Goal: Find specific page/section: Find specific page/section

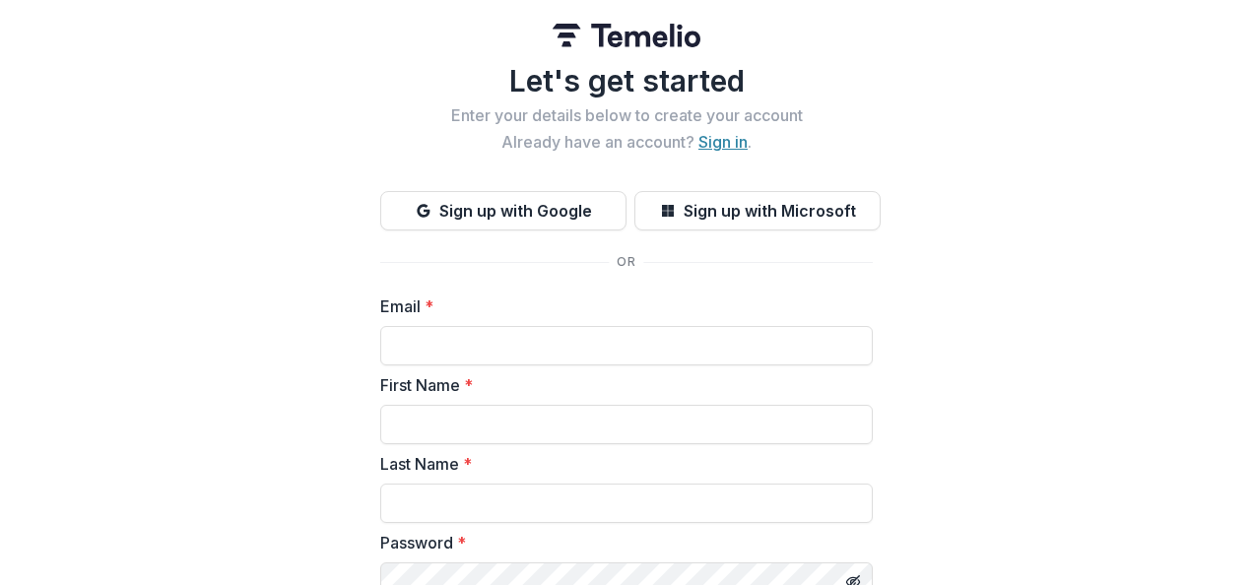
click at [722, 146] on link "Sign in" at bounding box center [723, 142] width 49 height 20
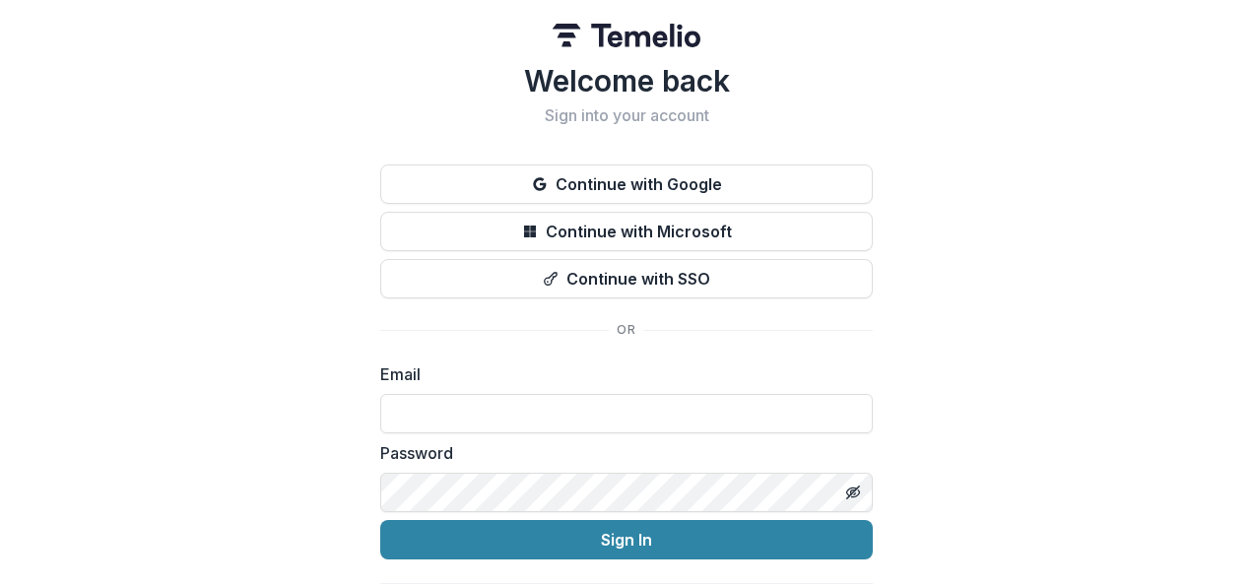
type input "**********"
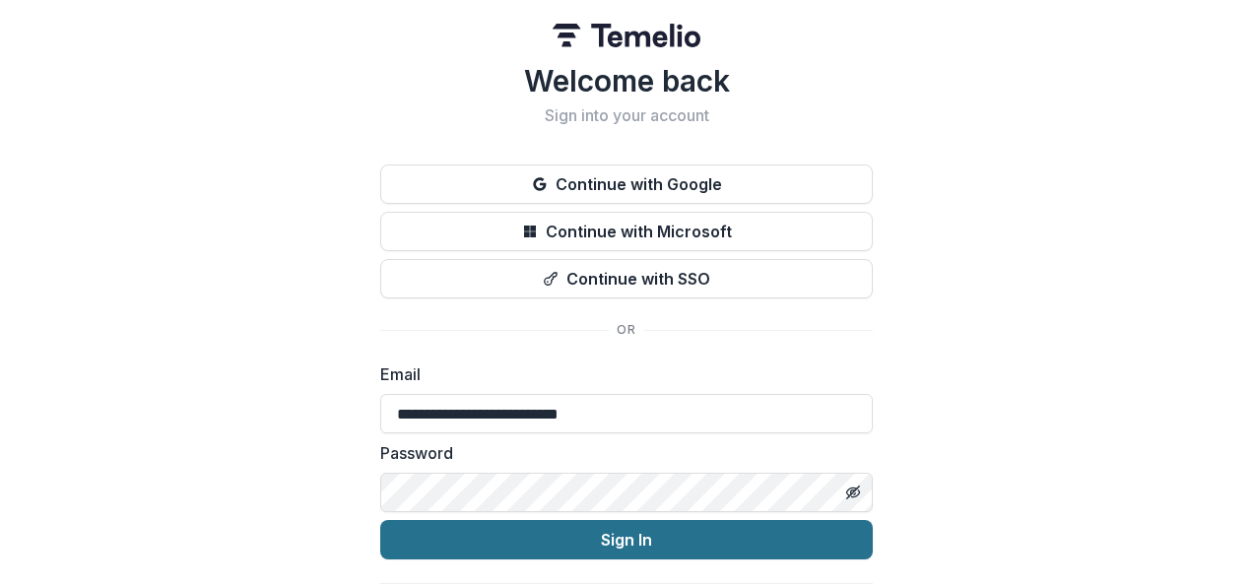
click at [556, 532] on button "Sign In" at bounding box center [626, 539] width 493 height 39
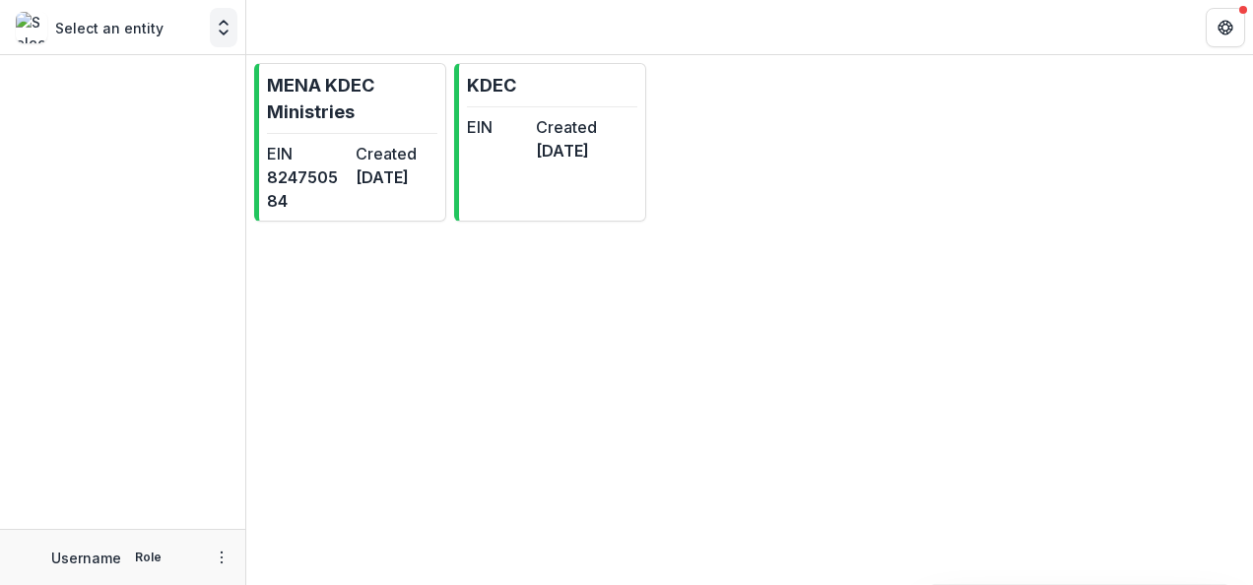
click at [226, 32] on polyline "Open entity switcher" at bounding box center [224, 33] width 8 height 4
click at [526, 154] on div "EIN" at bounding box center [497, 138] width 61 height 47
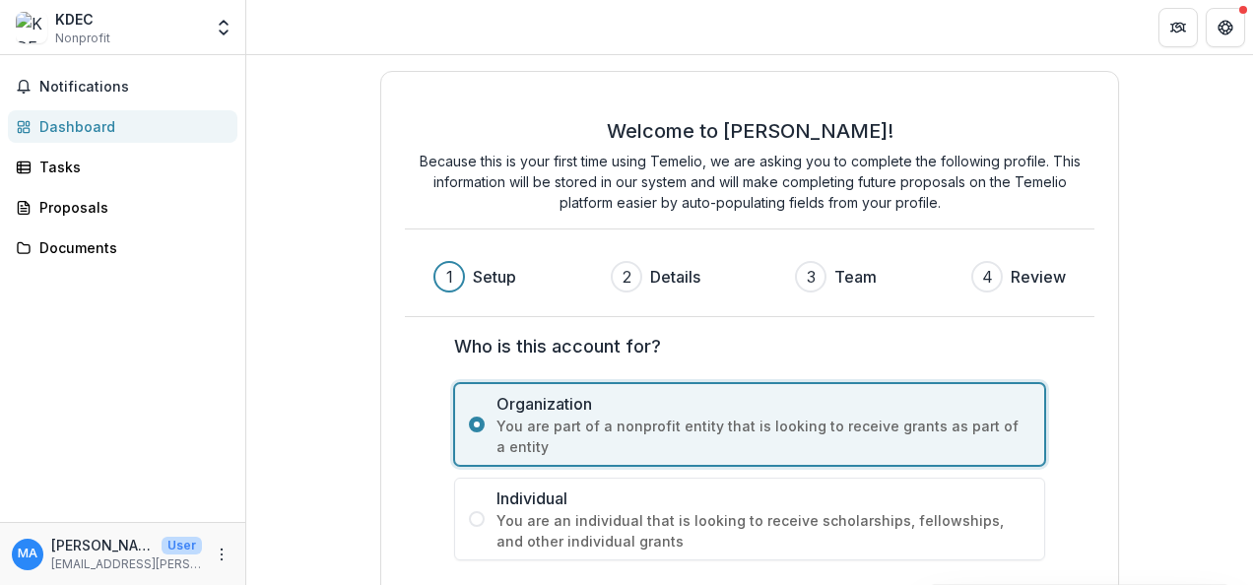
scroll to position [92, 0]
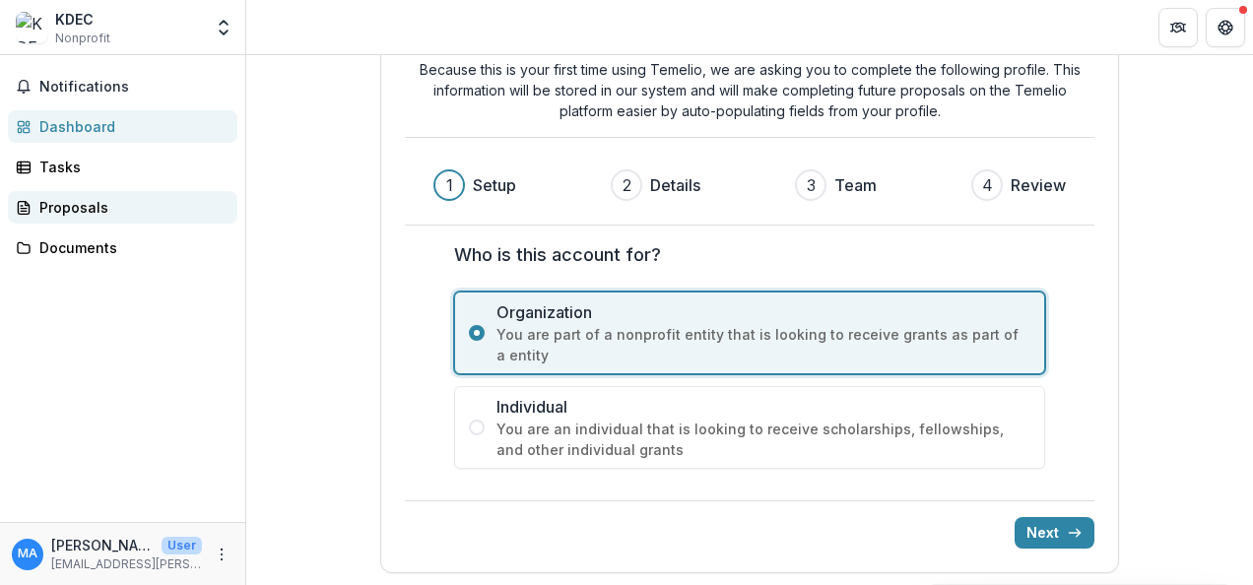
click at [89, 206] on div "Proposals" at bounding box center [130, 207] width 182 height 21
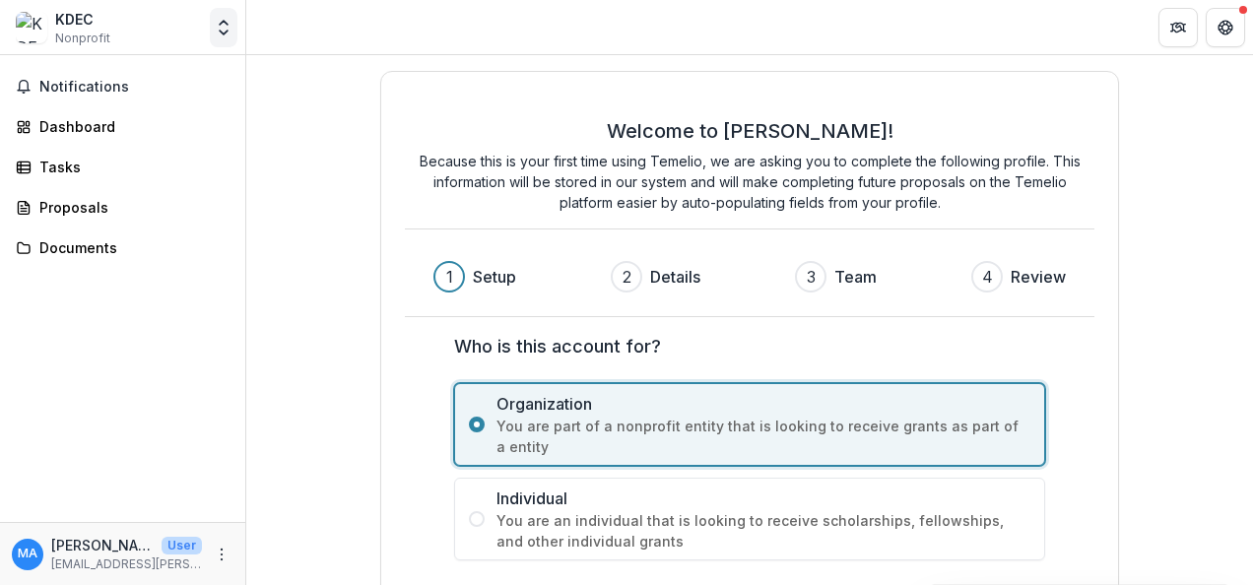
click at [223, 33] on polyline "Open entity switcher" at bounding box center [224, 33] width 8 height 4
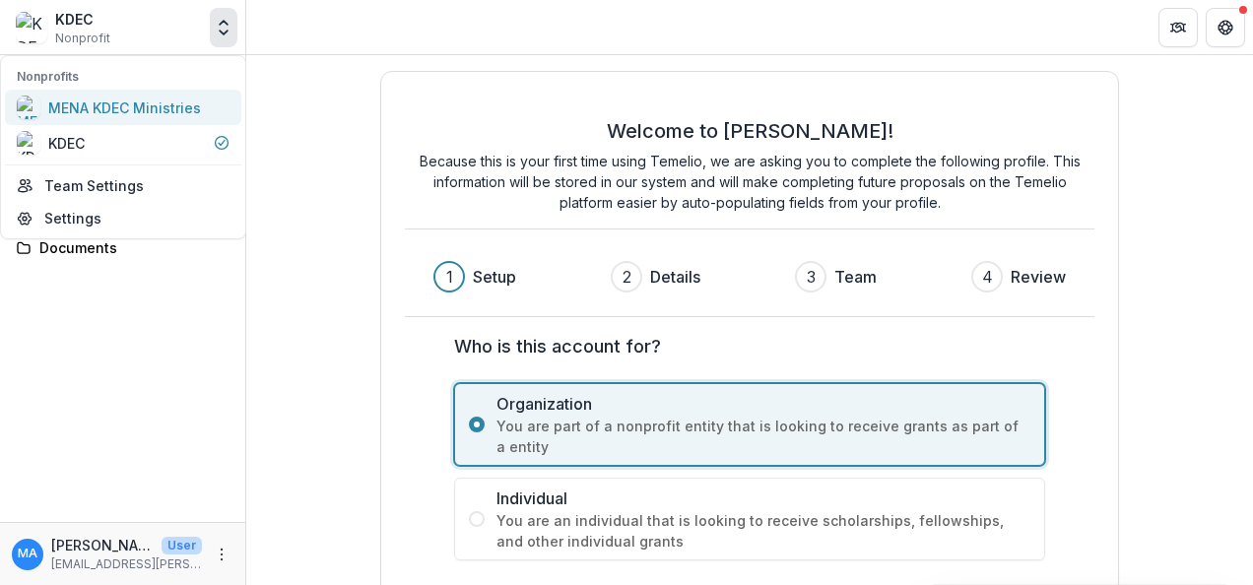
click at [122, 104] on div "MENA KDEC Ministries" at bounding box center [124, 108] width 153 height 21
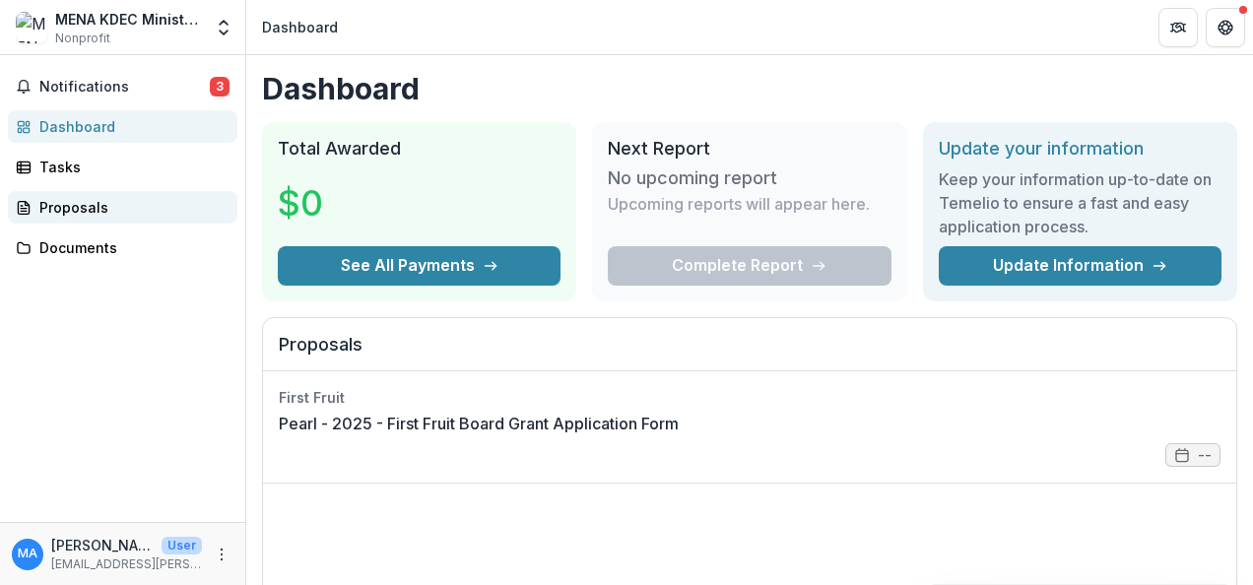
click at [100, 208] on div "Proposals" at bounding box center [130, 207] width 182 height 21
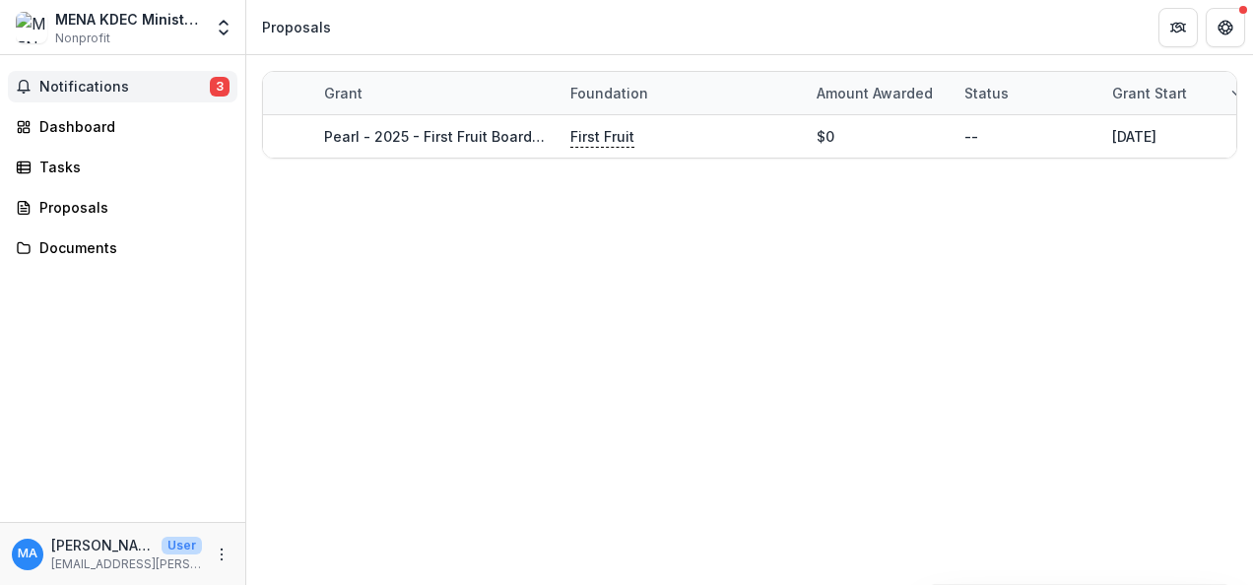
click at [214, 88] on span "3" at bounding box center [220, 87] width 20 height 20
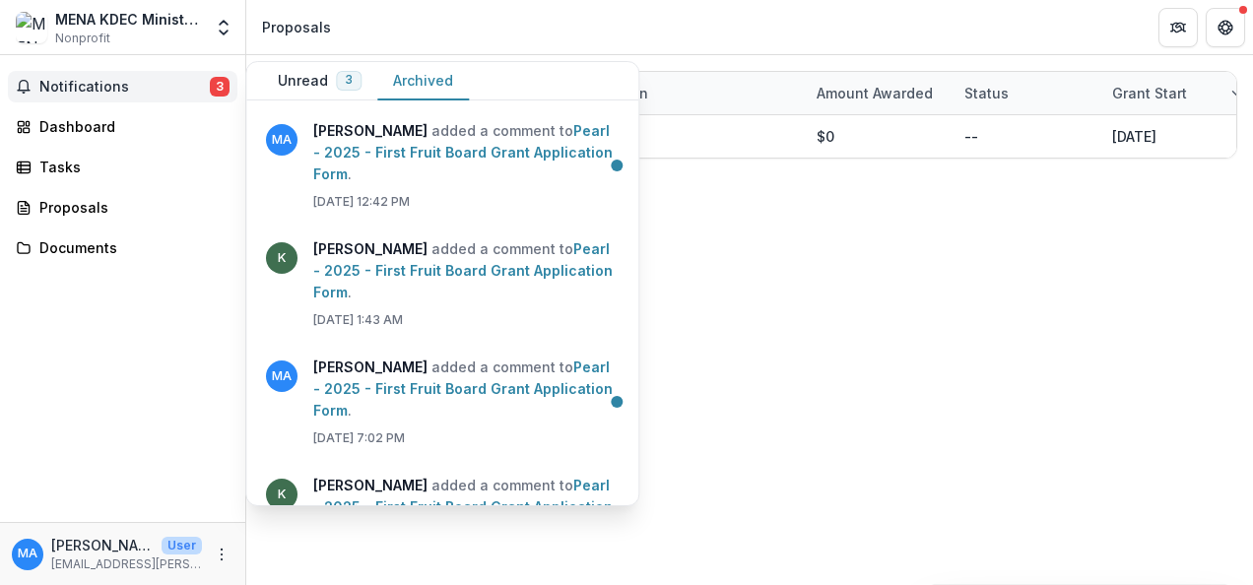
click at [422, 79] on button "Archived" at bounding box center [423, 81] width 92 height 38
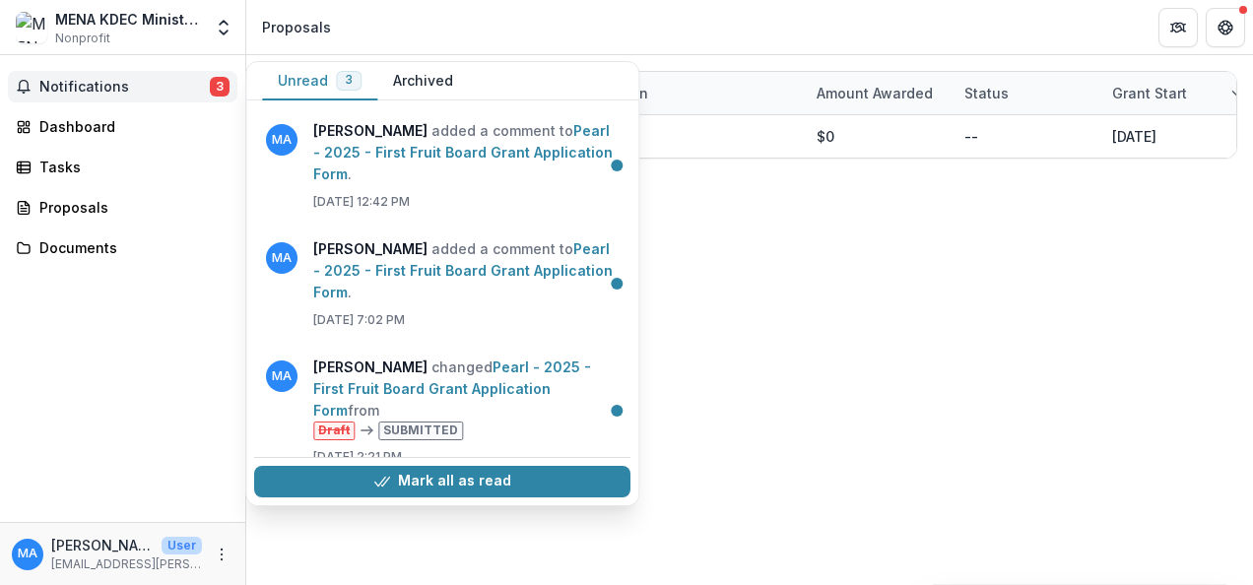
click at [336, 62] on button "Unread 3" at bounding box center [319, 81] width 115 height 38
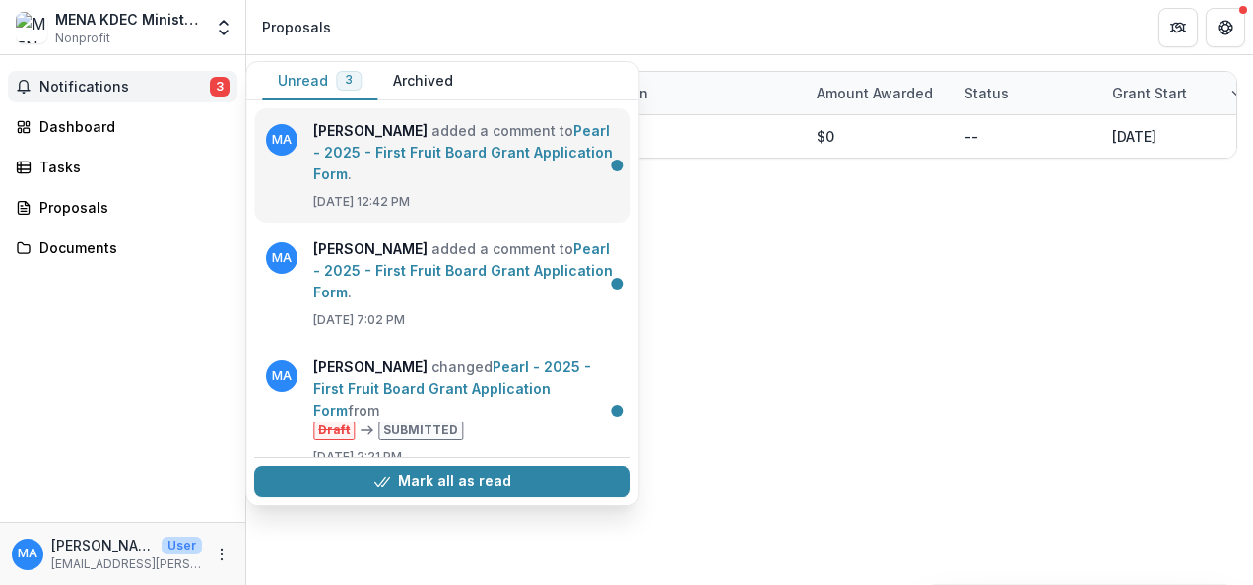
click at [496, 172] on link "Pearl - 2025 - First Fruit Board Grant Application Form" at bounding box center [463, 152] width 300 height 60
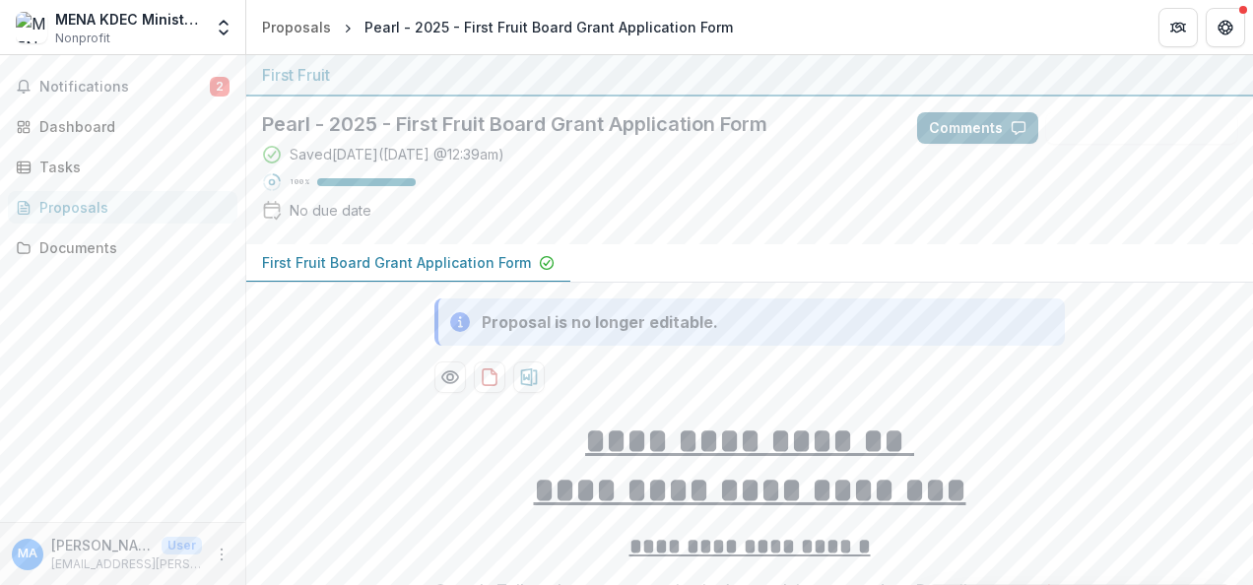
click at [970, 125] on button "Comments" at bounding box center [977, 128] width 121 height 32
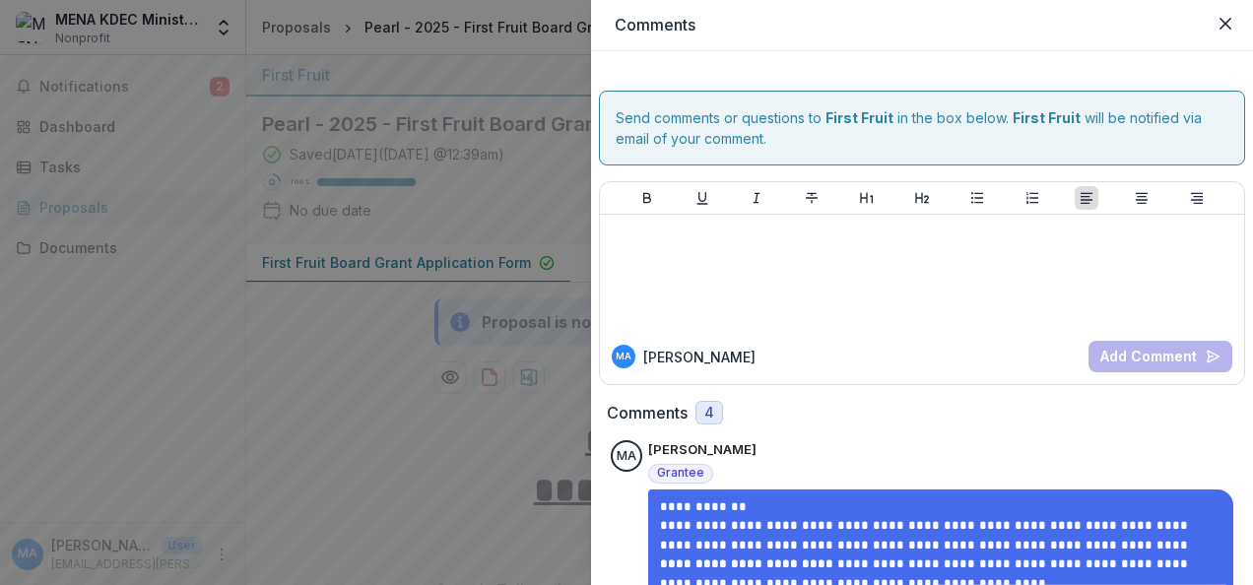
click at [321, 372] on div "**********" at bounding box center [626, 292] width 1253 height 585
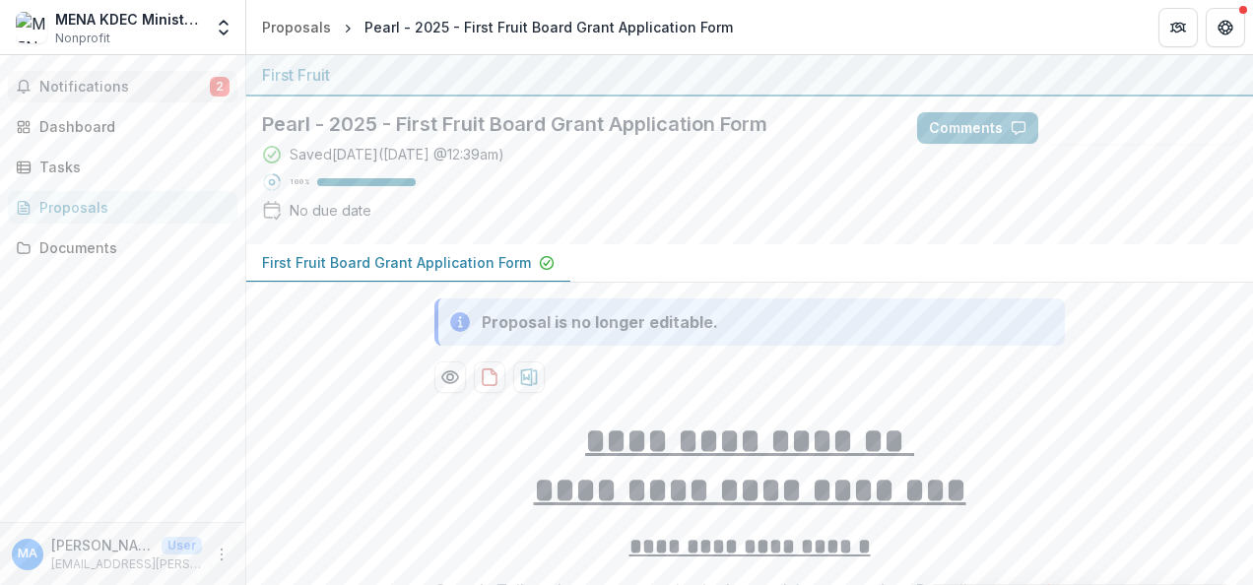
click at [225, 84] on span "2" at bounding box center [220, 87] width 20 height 20
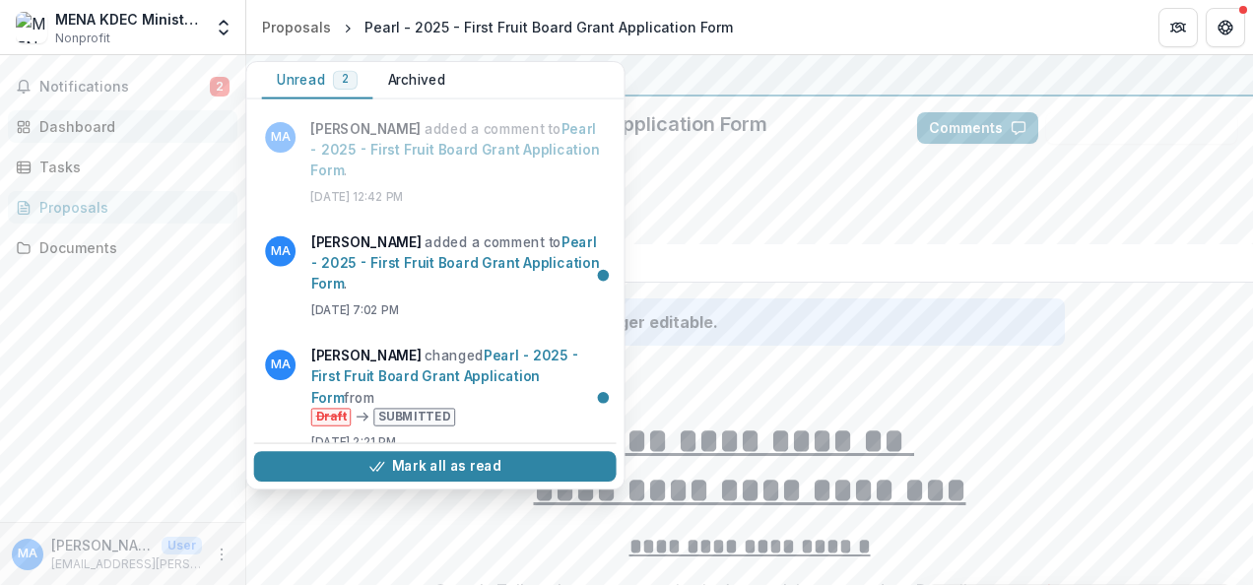
click at [103, 126] on div "Dashboard" at bounding box center [130, 126] width 182 height 21
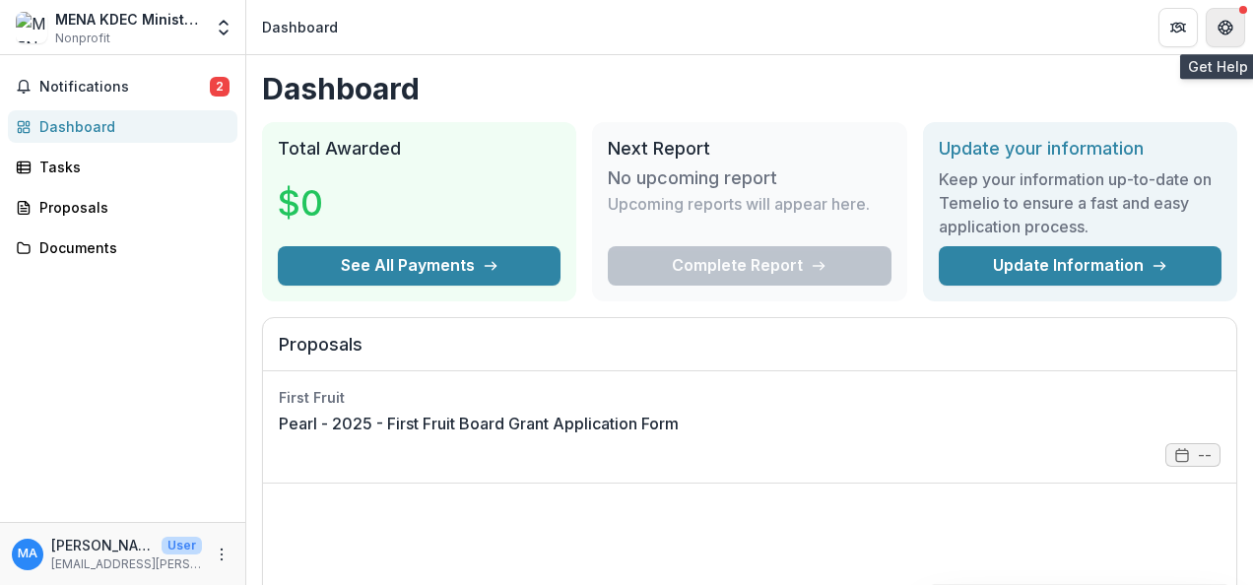
click at [1220, 27] on icon "Get Help" at bounding box center [1226, 28] width 16 height 16
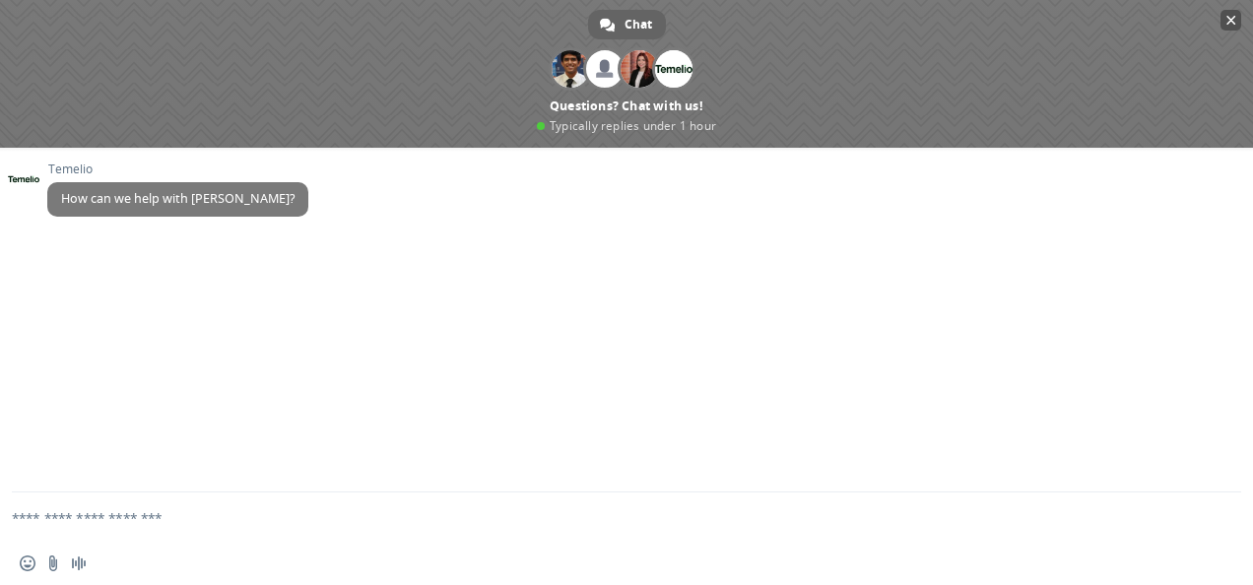
click at [1234, 23] on span "Close chat" at bounding box center [1232, 20] width 10 height 13
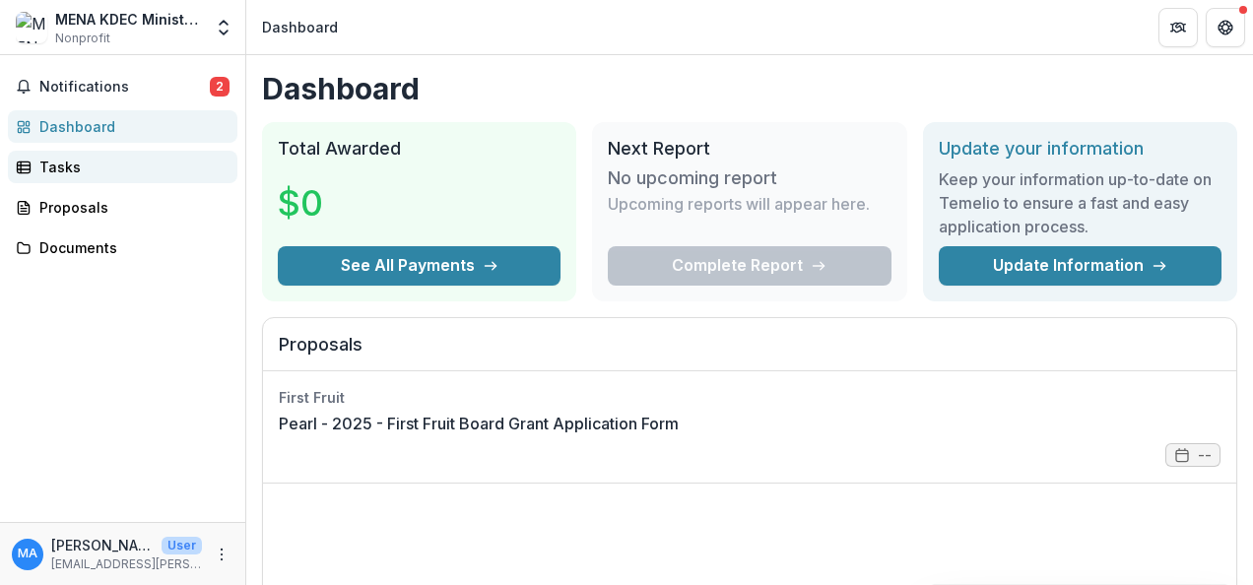
click at [86, 161] on div "Tasks" at bounding box center [130, 167] width 182 height 21
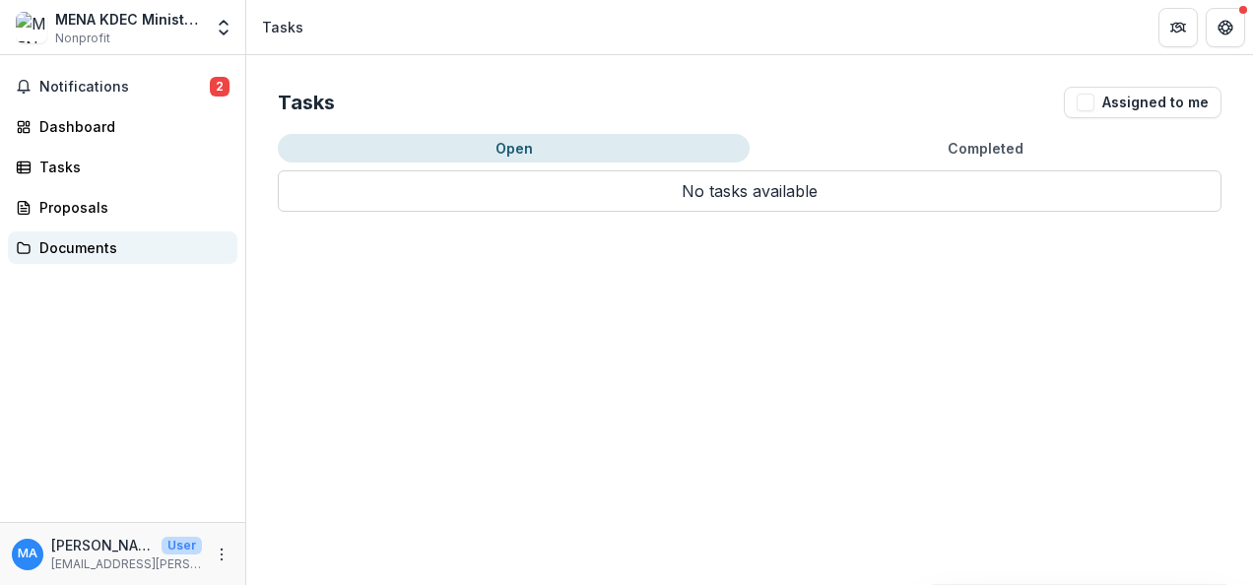
click at [79, 257] on div "Documents" at bounding box center [130, 247] width 182 height 21
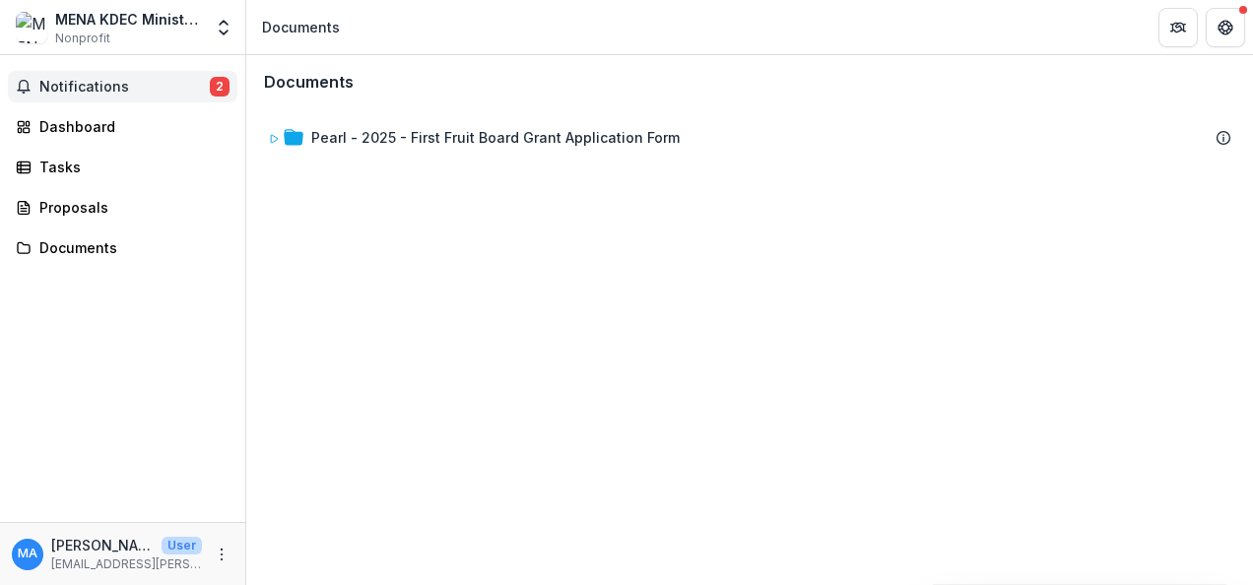
click at [225, 82] on span "2" at bounding box center [220, 87] width 20 height 20
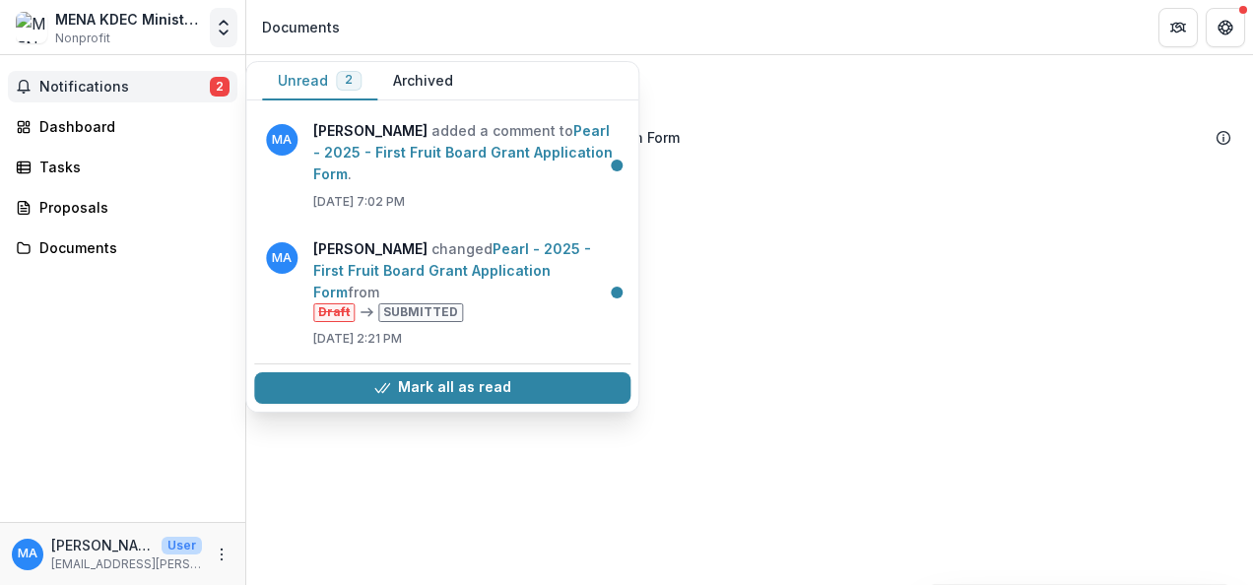
click at [231, 26] on icon "Open entity switcher" at bounding box center [224, 28] width 20 height 20
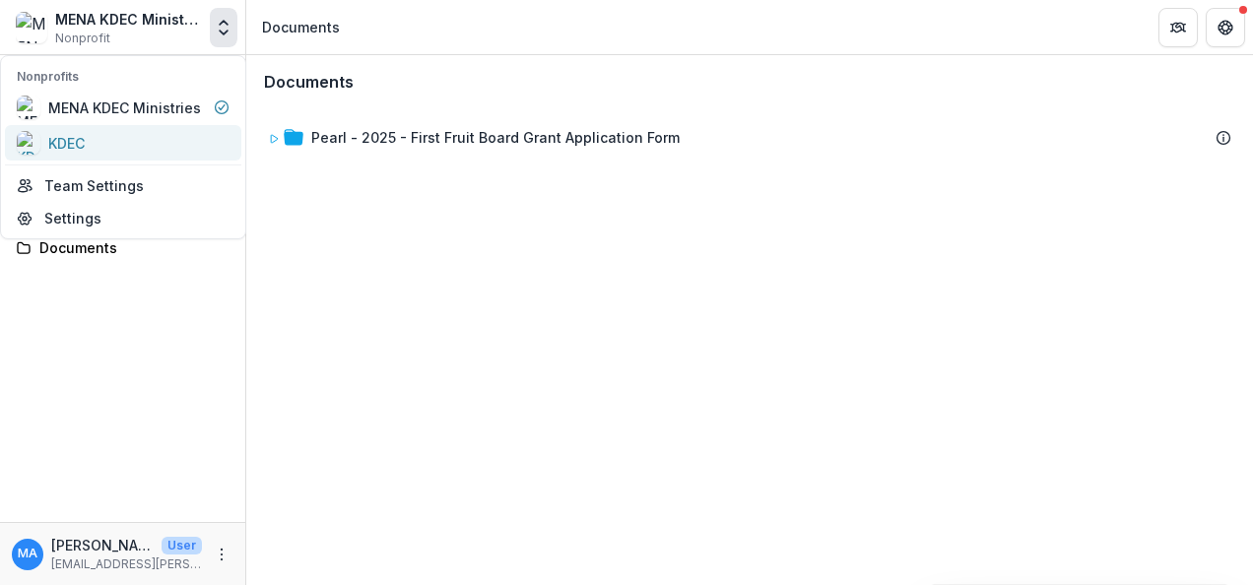
click at [135, 149] on div "KDEC" at bounding box center [123, 143] width 213 height 24
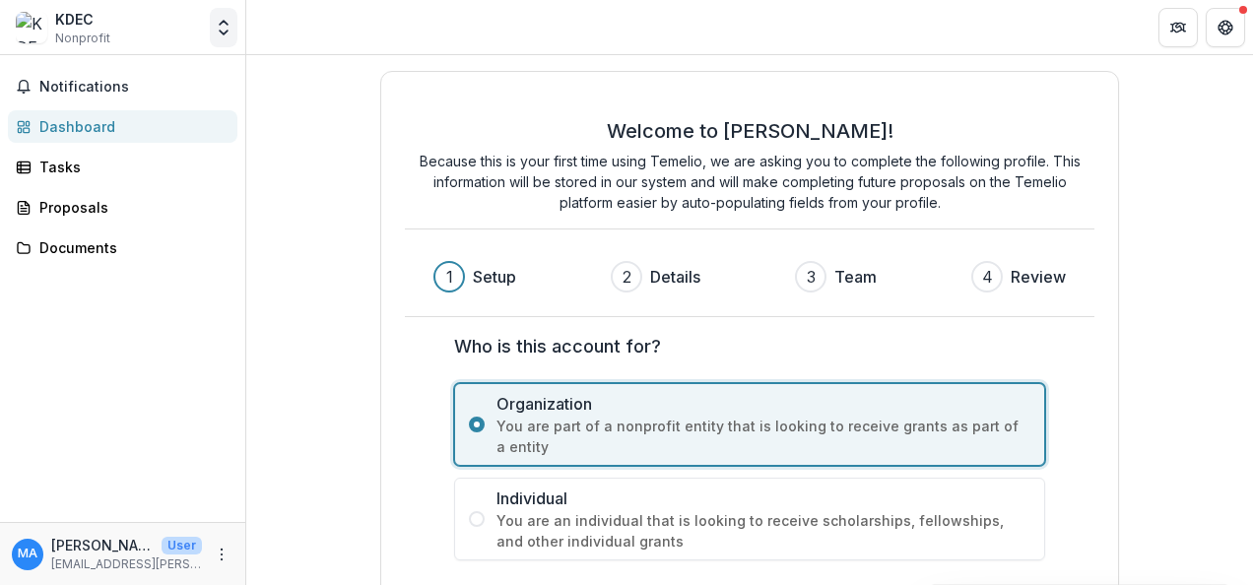
click at [224, 28] on icon "Open entity switcher" at bounding box center [224, 28] width 20 height 20
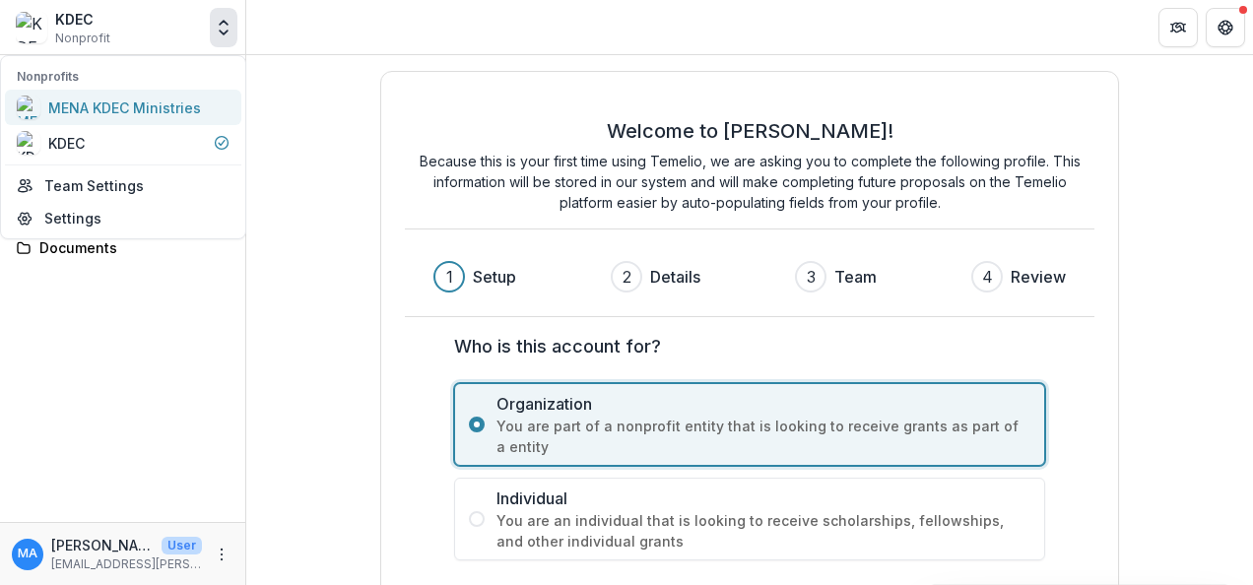
click at [177, 105] on div "MENA KDEC Ministries" at bounding box center [124, 108] width 153 height 21
